Goal: Task Accomplishment & Management: Use online tool/utility

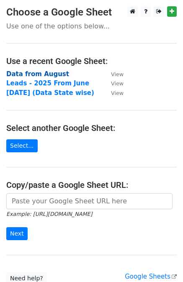
click at [43, 71] on strong "Data from August" at bounding box center [37, 74] width 63 height 8
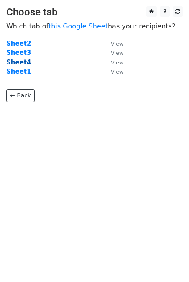
click at [20, 62] on strong "Sheet4" at bounding box center [18, 63] width 25 height 8
